Goal: Task Accomplishment & Management: Manage account settings

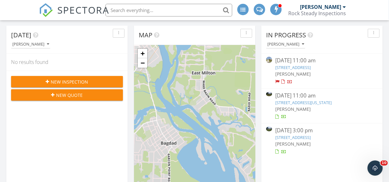
scroll to position [57, 0]
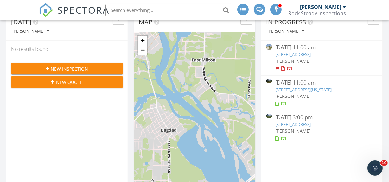
click at [332, 89] on link "313 Vermont Ave, Green Cove Springs, FL 32043" at bounding box center [304, 90] width 56 height 6
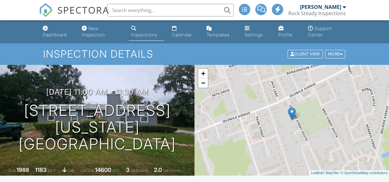
scroll to position [86, 0]
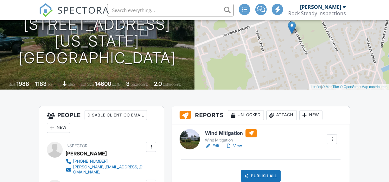
click at [218, 146] on link "Edit" at bounding box center [212, 146] width 14 height 6
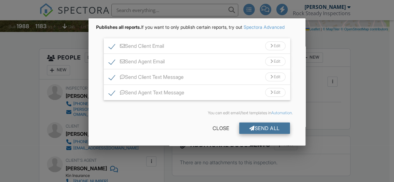
scroll to position [59, 0]
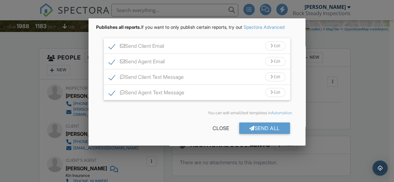
click at [239, 127] on div "Send All" at bounding box center [264, 128] width 51 height 11
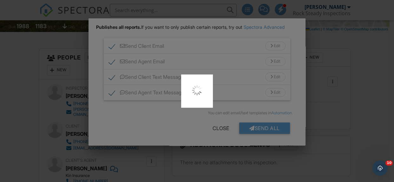
scroll to position [0, 0]
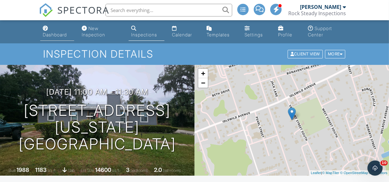
click at [43, 31] on link "Dashboard" at bounding box center [57, 32] width 34 height 18
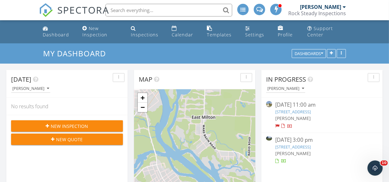
scroll to position [29, 0]
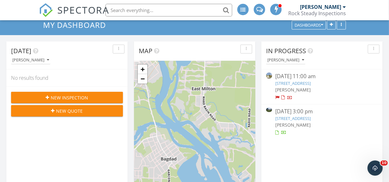
click at [311, 118] on link "[STREET_ADDRESS]" at bounding box center [294, 119] width 36 height 6
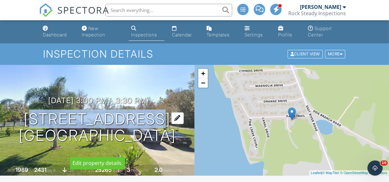
drag, startPoint x: 39, startPoint y: 107, endPoint x: 152, endPoint y: 113, distance: 113.3
click at [152, 113] on h1 "[STREET_ADDRESS] [GEOGRAPHIC_DATA], [GEOGRAPHIC_DATA]" at bounding box center [97, 128] width 157 height 34
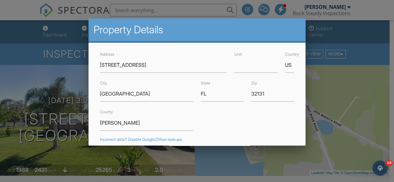
drag, startPoint x: 78, startPoint y: 156, endPoint x: 80, endPoint y: 152, distance: 4.3
click at [79, 154] on div at bounding box center [197, 82] width 394 height 228
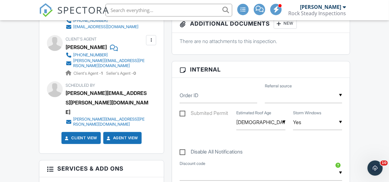
scroll to position [259, 0]
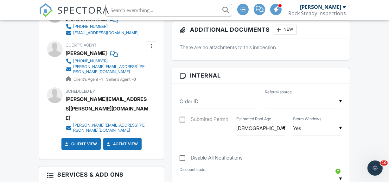
drag, startPoint x: 347, startPoint y: 11, endPoint x: 333, endPoint y: 19, distance: 16.0
click at [347, 11] on link "[PERSON_NAME] Rock Steady Inspections" at bounding box center [318, 10] width 59 height 20
